Goal: Transaction & Acquisition: Purchase product/service

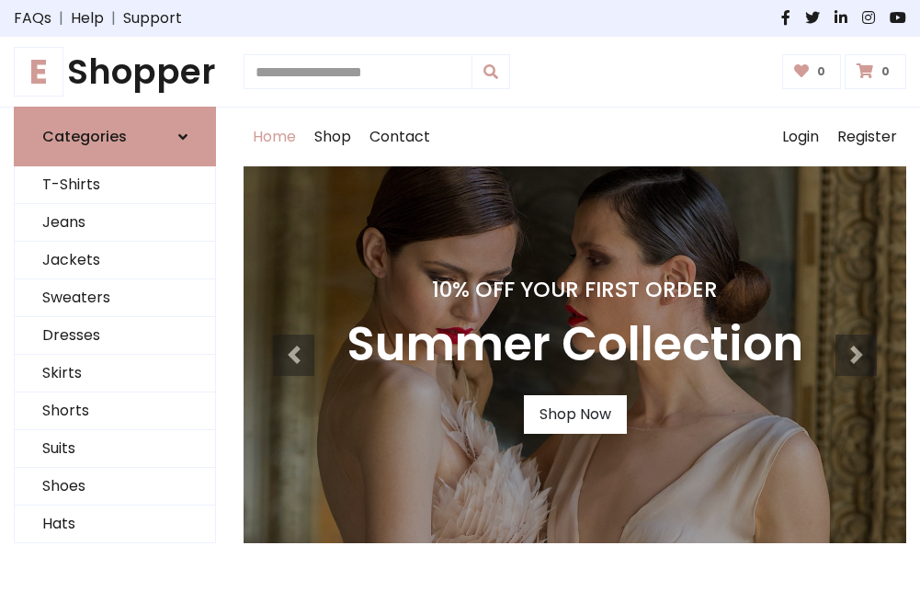
click at [459, 295] on h4 "10% Off Your First Order" at bounding box center [574, 290] width 457 height 26
click at [574, 414] on link "Shop Now" at bounding box center [575, 414] width 103 height 39
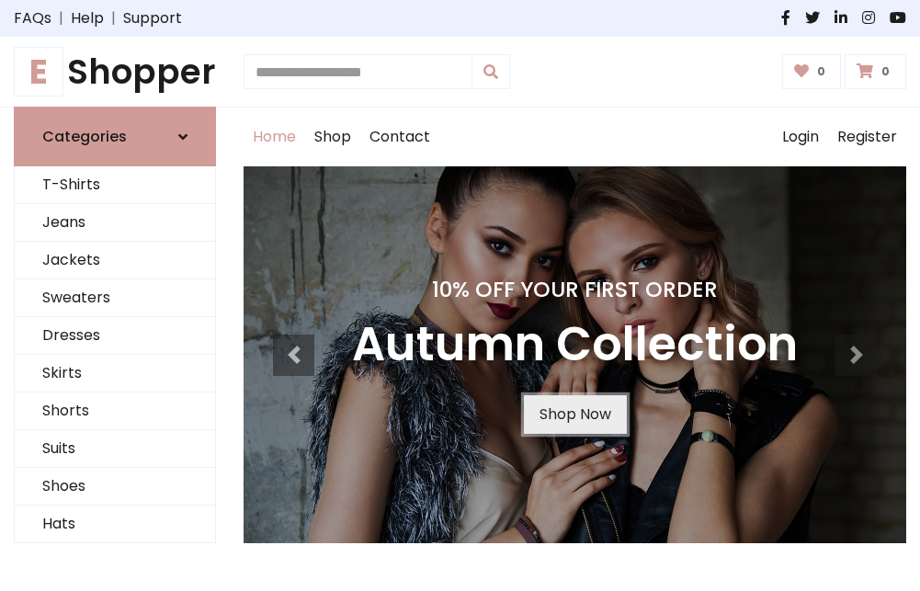
click at [574, 414] on link "Shop Now" at bounding box center [575, 414] width 103 height 39
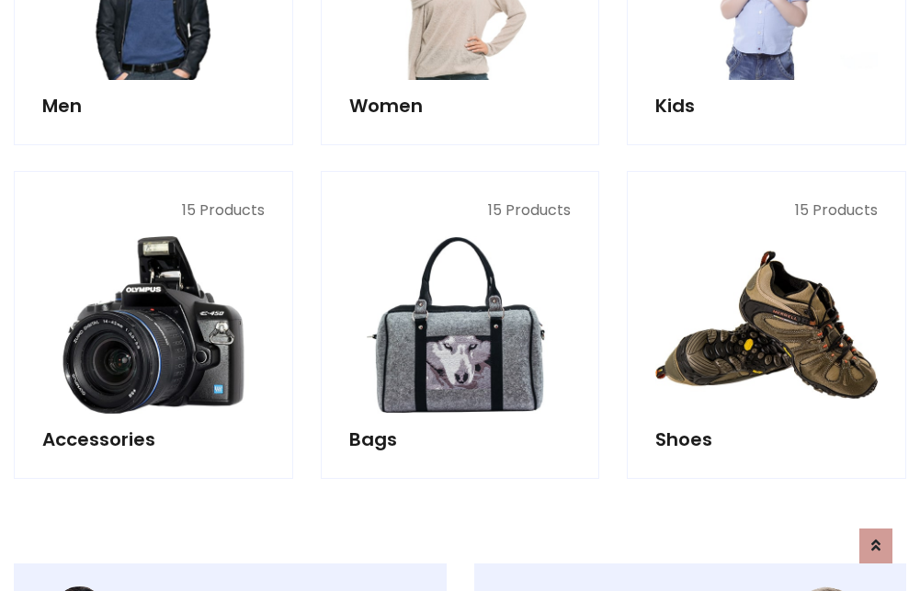
scroll to position [1832, 0]
